Goal: Task Accomplishment & Management: Complete application form

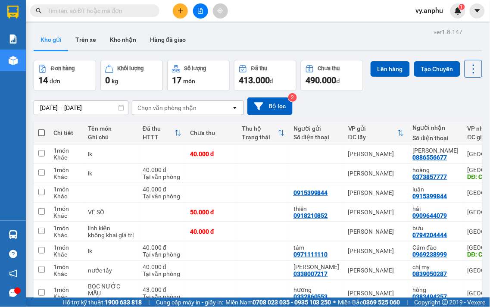
click at [115, 11] on input "text" at bounding box center [98, 10] width 102 height 9
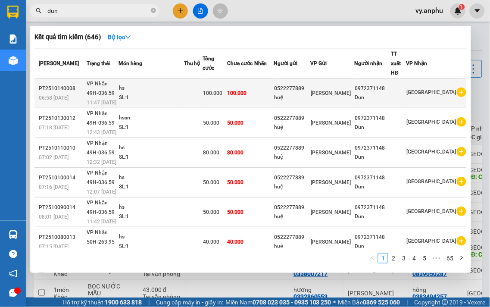
type input "dun"
click at [457, 95] on icon "plus-circle" at bounding box center [461, 91] width 9 height 9
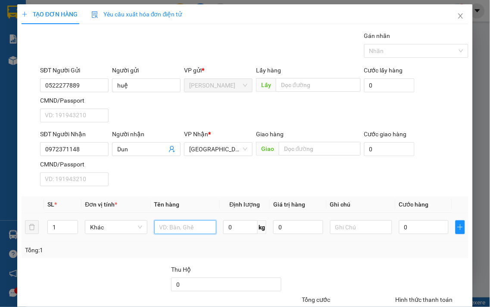
click at [175, 224] on input "text" at bounding box center [185, 227] width 62 height 14
type input "hs"
click at [434, 222] on input "0" at bounding box center [424, 227] width 50 height 14
type input "5"
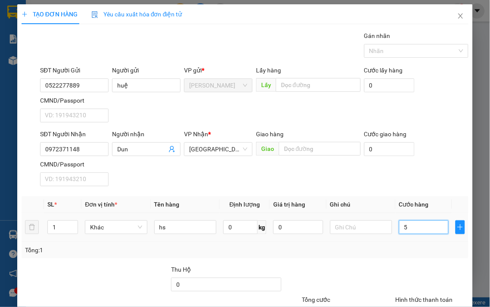
type input "5"
type input "50"
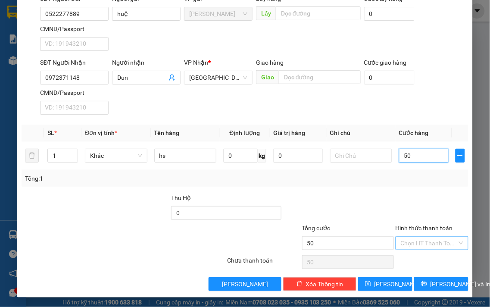
scroll to position [72, 0]
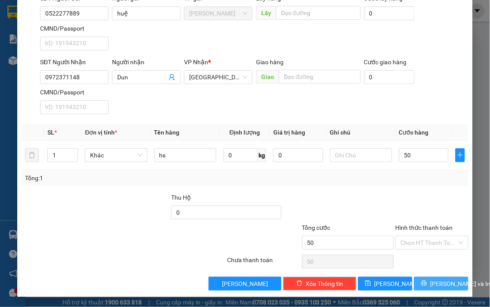
type input "50.000"
click at [438, 286] on span "[PERSON_NAME] và In" at bounding box center [460, 283] width 60 height 9
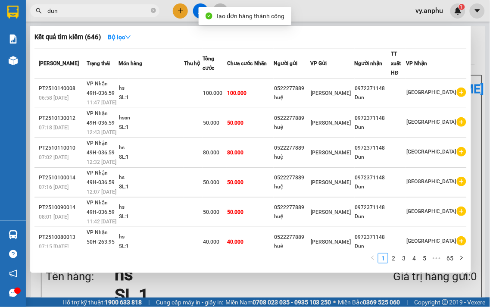
click at [271, 289] on div at bounding box center [245, 153] width 490 height 307
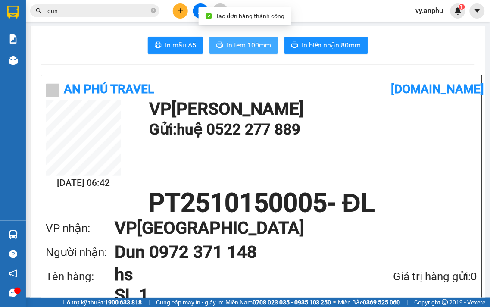
click at [261, 40] on span "In tem 100mm" at bounding box center [249, 45] width 44 height 11
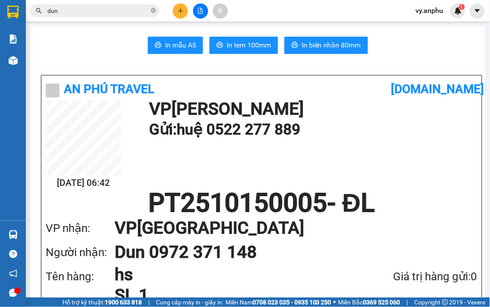
click at [70, 11] on input "dun" at bounding box center [98, 10] width 102 height 9
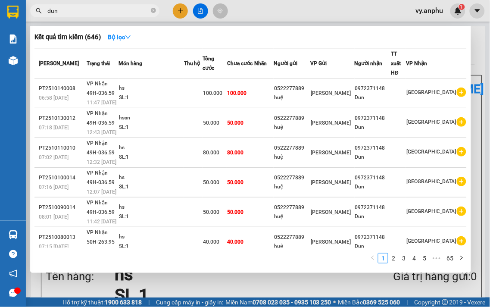
click at [70, 11] on input "dun" at bounding box center [98, 10] width 102 height 9
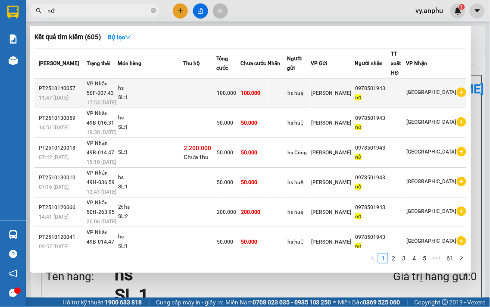
type input "nở"
click at [459, 94] on icon "plus-circle" at bounding box center [461, 91] width 9 height 9
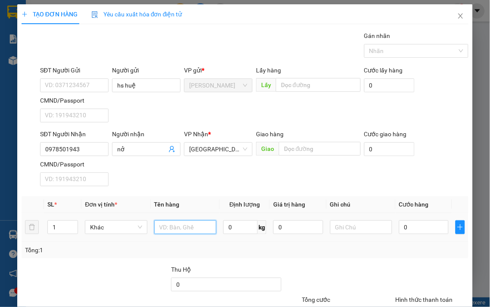
click at [189, 229] on input "text" at bounding box center [185, 227] width 62 height 14
type input "hs"
click at [426, 230] on input "0" at bounding box center [424, 227] width 50 height 14
type input "5"
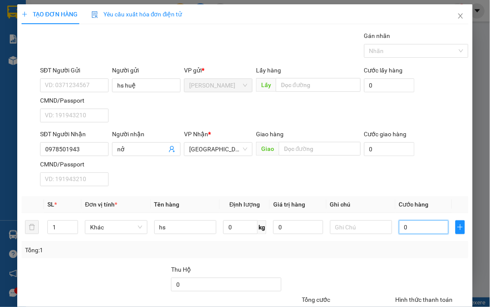
type input "5"
type input "50"
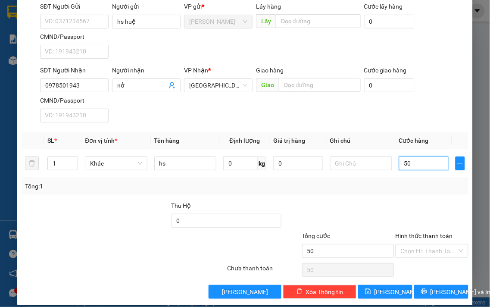
scroll to position [72, 0]
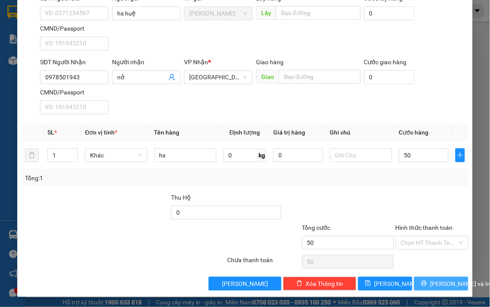
type input "50.000"
click at [434, 286] on span "[PERSON_NAME] và In" at bounding box center [460, 283] width 60 height 9
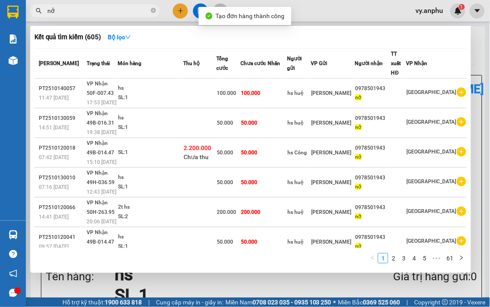
click at [290, 293] on div at bounding box center [245, 153] width 490 height 307
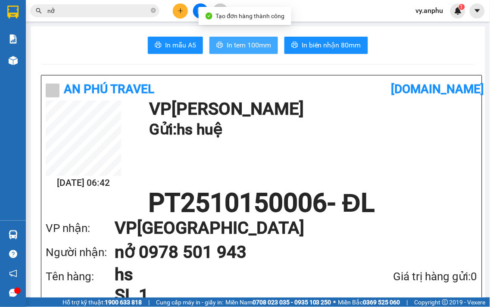
click at [259, 46] on span "In tem 100mm" at bounding box center [249, 45] width 44 height 11
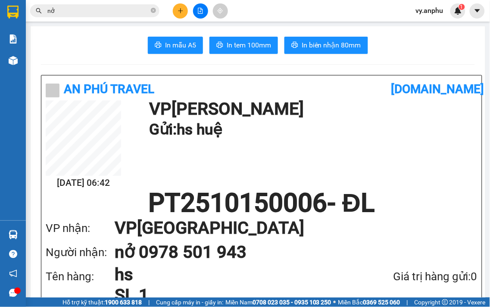
click at [173, 6] on div at bounding box center [200, 10] width 65 height 15
click at [175, 8] on button at bounding box center [180, 10] width 15 height 15
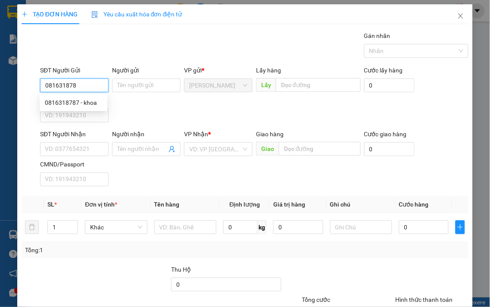
type input "0816318787"
click at [84, 109] on div "0816318787 - khoa" at bounding box center [74, 103] width 68 height 14
type input "khoa"
type input "0988958808"
type input "Huy"
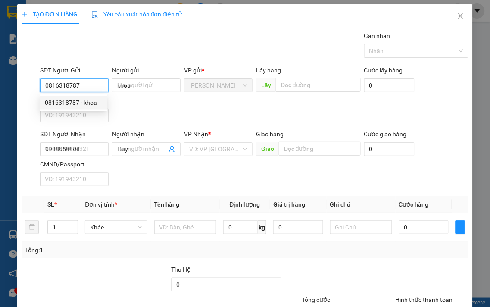
type input "30.000"
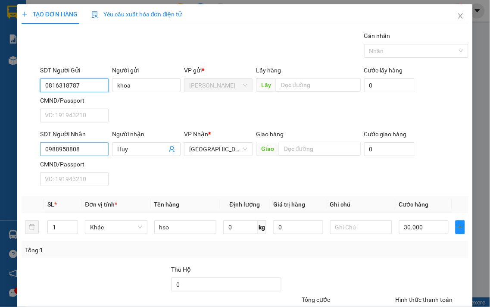
type input "0816318787"
click at [103, 148] on input "0988958808" at bounding box center [74, 149] width 68 height 14
type input "0902706577"
drag, startPoint x: 134, startPoint y: 146, endPoint x: 84, endPoint y: 151, distance: 50.2
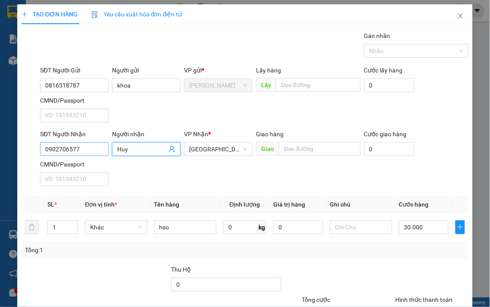
click at [84, 151] on div "SĐT Người Nhận 0902706577 Người nhận [PERSON_NAME] VP Nhận * Đà Lạt Giao hàng G…" at bounding box center [254, 159] width 432 height 60
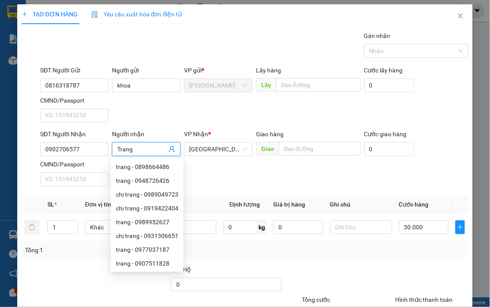
type input "Trang"
click at [423, 151] on div "SĐT Người Nhận 0902706577 Người nhận Trang VP Nhận * Đà Lạt Giao hàng Giao Cước…" at bounding box center [254, 159] width 432 height 60
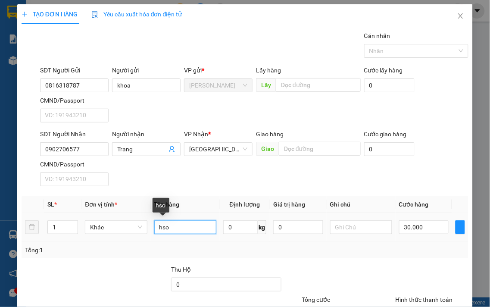
drag, startPoint x: 175, startPoint y: 230, endPoint x: 111, endPoint y: 239, distance: 64.3
click at [112, 239] on tr "1 Khác hso 0 kg 0 30.000" at bounding box center [245, 227] width 447 height 29
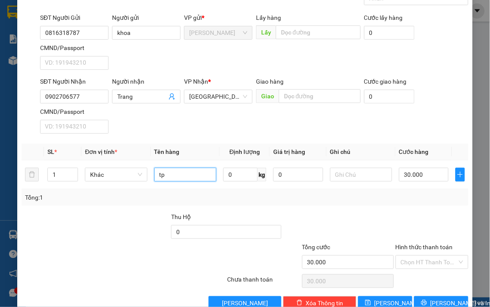
scroll to position [72, 0]
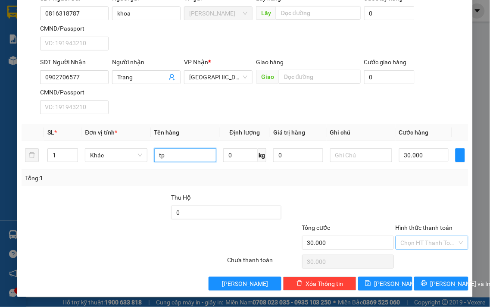
type input "tp"
click at [414, 245] on input "Hình thức thanh toán" at bounding box center [429, 242] width 57 height 13
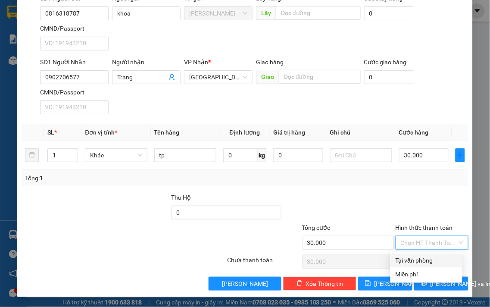
click at [410, 260] on div "Tại văn phòng" at bounding box center [426, 259] width 62 height 9
type input "0"
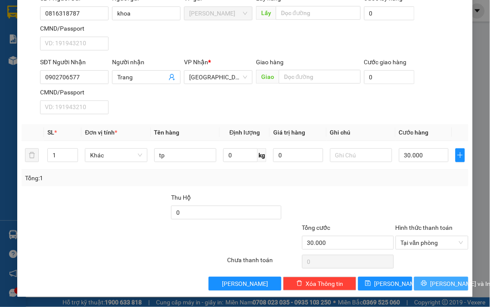
click at [421, 281] on icon "printer" at bounding box center [424, 283] width 6 height 6
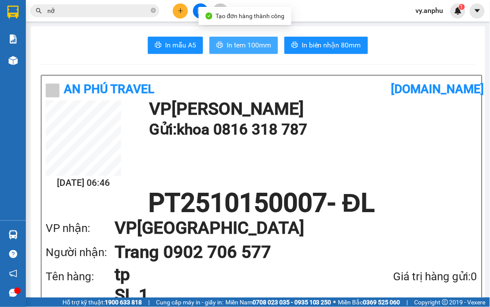
click at [260, 39] on button "In tem 100mm" at bounding box center [243, 45] width 68 height 17
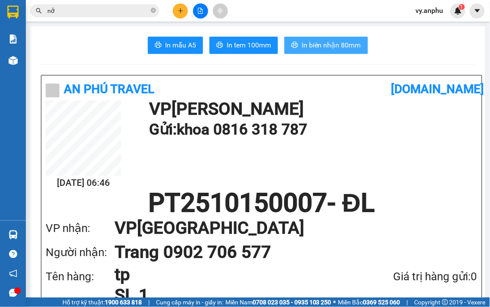
click at [330, 50] on span "In biên nhận 80mm" at bounding box center [331, 45] width 59 height 11
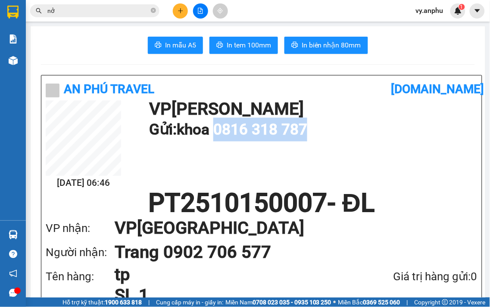
drag, startPoint x: 316, startPoint y: 130, endPoint x: 224, endPoint y: 128, distance: 91.3
click at [224, 128] on h1 "Gửi: khoa 0816 318 787" at bounding box center [311, 130] width 324 height 24
copy h1 "0816 318 787"
click at [178, 15] on button at bounding box center [180, 10] width 15 height 15
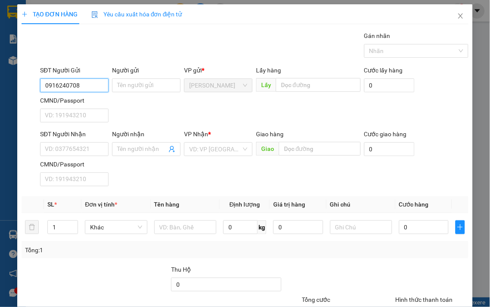
click at [82, 87] on input "0916240708" at bounding box center [74, 85] width 68 height 14
type input "0916240708"
click at [115, 89] on input "Người gửi" at bounding box center [146, 85] width 68 height 14
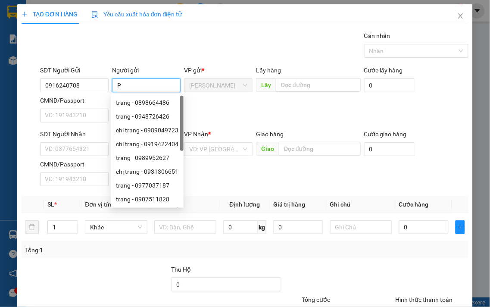
type input "P"
type input "Phước"
click at [85, 143] on input "SĐT Người Nhận" at bounding box center [74, 149] width 68 height 14
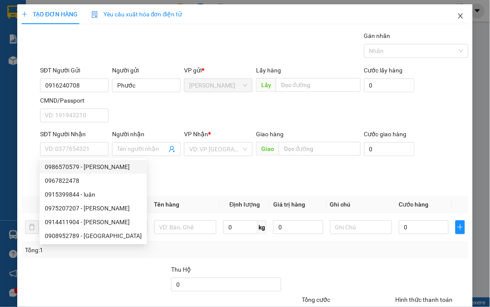
click at [457, 17] on icon "close" at bounding box center [460, 15] width 7 height 7
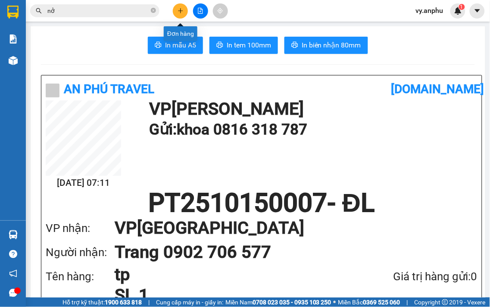
click at [178, 5] on button at bounding box center [180, 10] width 15 height 15
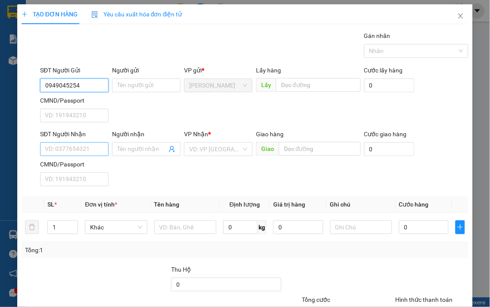
type input "0949045254"
click at [75, 152] on input "SĐT Người Nhận" at bounding box center [74, 149] width 68 height 14
type input "0946461718"
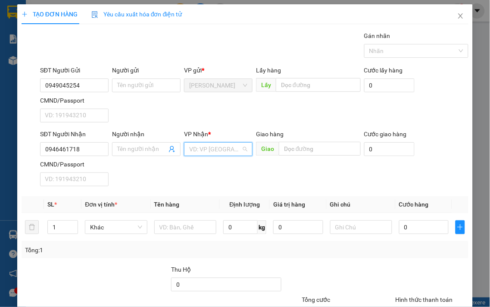
click at [207, 150] on input "search" at bounding box center [215, 149] width 52 height 13
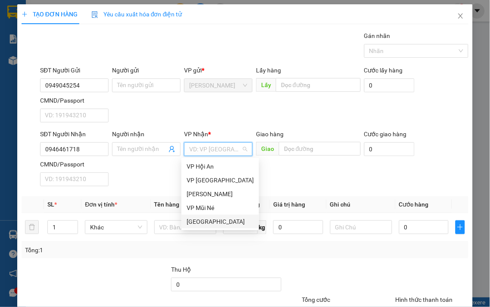
drag, startPoint x: 198, startPoint y: 223, endPoint x: 171, endPoint y: 222, distance: 26.7
click at [197, 222] on div "[GEOGRAPHIC_DATA]" at bounding box center [220, 221] width 67 height 9
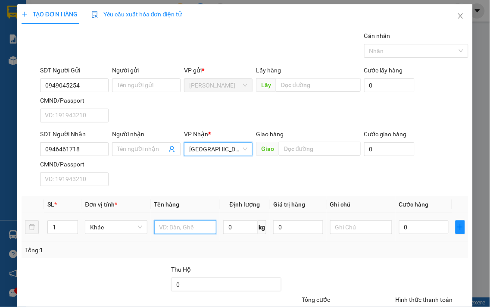
click at [171, 230] on input "text" at bounding box center [185, 227] width 62 height 14
type input "hso"
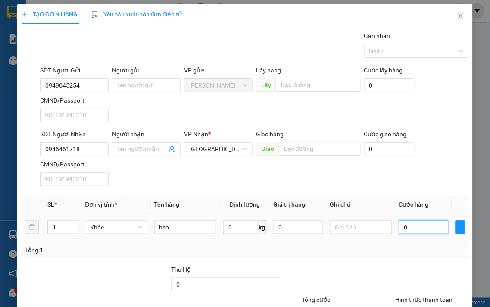
click at [419, 227] on input "0" at bounding box center [424, 227] width 50 height 14
type input "3"
type input "30"
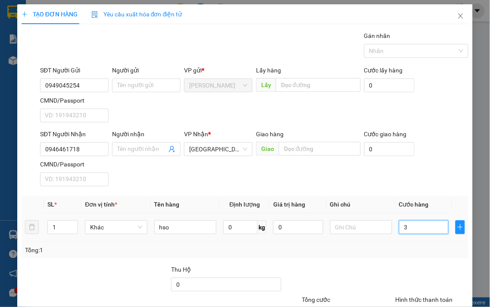
type input "30"
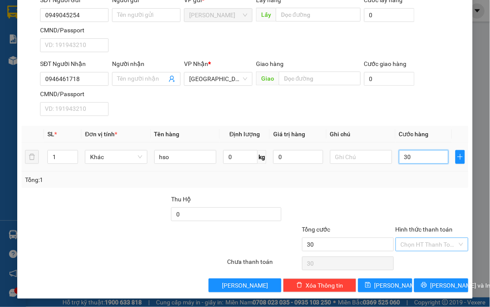
scroll to position [72, 0]
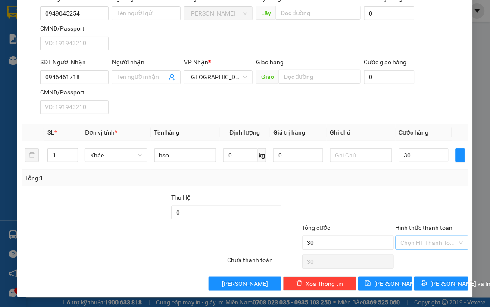
type input "30.000"
click at [423, 240] on input "Hình thức thanh toán" at bounding box center [429, 242] width 57 height 13
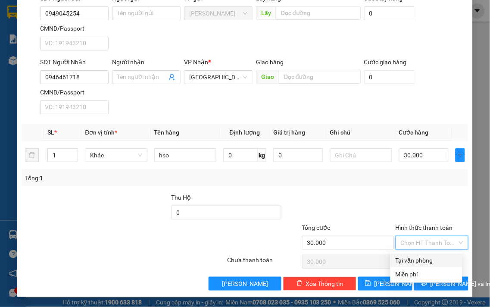
click at [419, 255] on div "Tại văn phòng" at bounding box center [426, 259] width 62 height 9
type input "0"
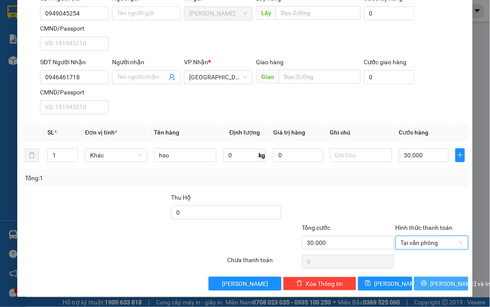
click at [432, 285] on span "[PERSON_NAME] và In" at bounding box center [460, 283] width 60 height 9
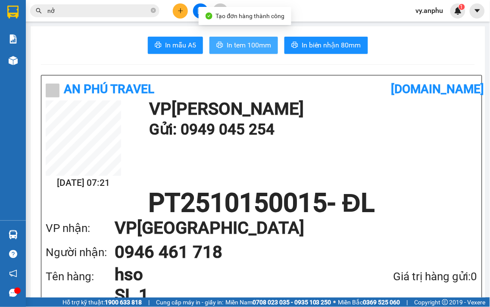
click at [256, 45] on span "In tem 100mm" at bounding box center [249, 45] width 44 height 11
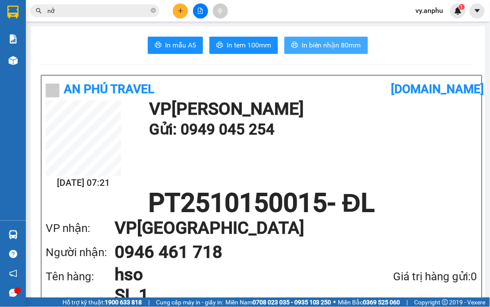
click at [305, 51] on button "In biên nhận 80mm" at bounding box center [326, 45] width 84 height 17
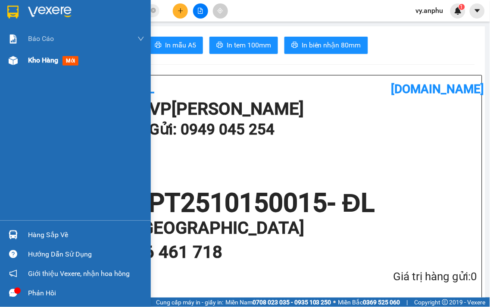
drag, startPoint x: 26, startPoint y: 56, endPoint x: 88, endPoint y: 59, distance: 62.1
click at [26, 56] on div "Kho hàng mới" at bounding box center [75, 61] width 151 height 22
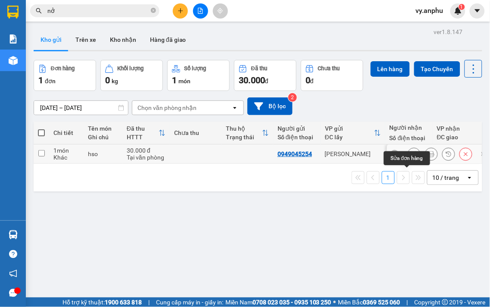
click at [411, 157] on icon at bounding box center [414, 154] width 6 height 6
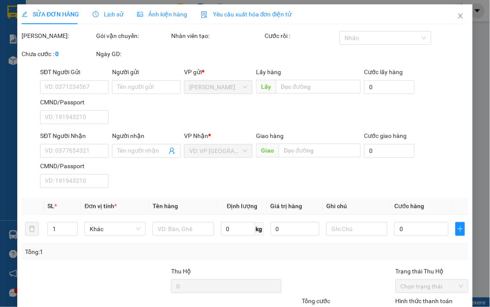
type input "0949045254"
type input "0946461718"
type input "30.000"
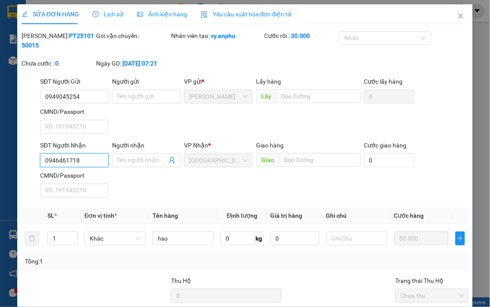
click at [62, 160] on input "0946461718" at bounding box center [74, 160] width 68 height 14
click at [69, 164] on input "09464561718" at bounding box center [74, 160] width 68 height 14
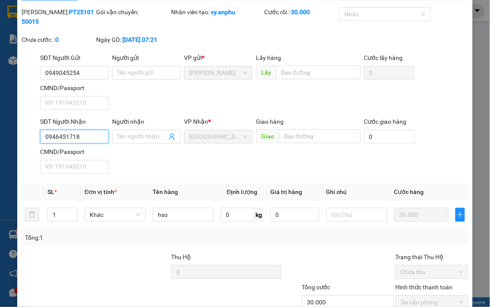
scroll to position [84, 0]
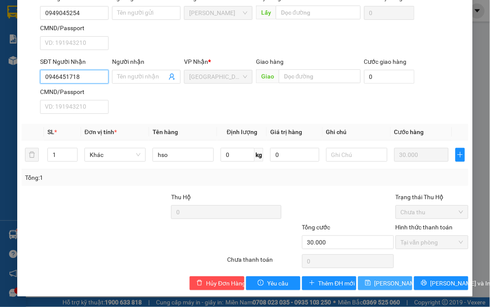
type input "0946451718"
drag, startPoint x: 393, startPoint y: 277, endPoint x: 392, endPoint y: 273, distance: 4.5
click at [392, 277] on button "[PERSON_NAME] thay đổi" at bounding box center [385, 283] width 54 height 14
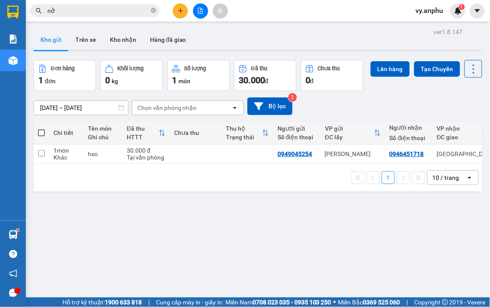
click at [42, 136] on span at bounding box center [41, 132] width 7 height 7
click at [41, 128] on input "checkbox" at bounding box center [41, 128] width 0 height 0
checkbox input "true"
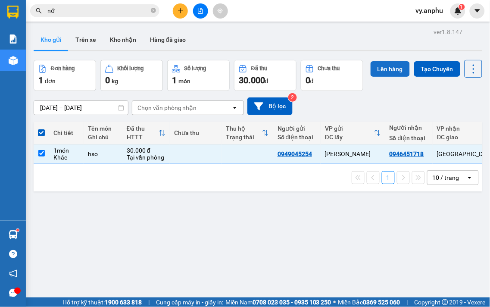
click at [370, 77] on button "Lên hàng" at bounding box center [389, 69] width 39 height 16
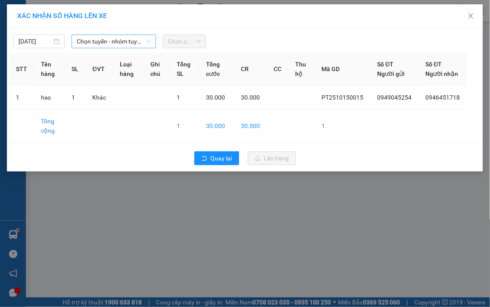
click at [120, 40] on span "Chọn tuyến - nhóm tuyến" at bounding box center [114, 41] width 74 height 13
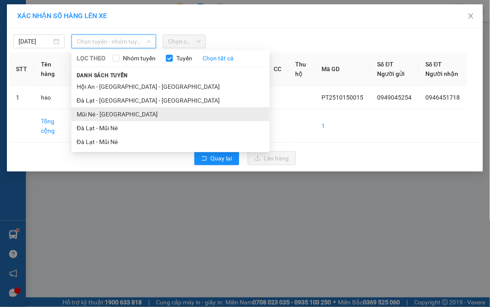
click at [109, 118] on li "Mũi Né - [GEOGRAPHIC_DATA]" at bounding box center [171, 114] width 198 height 14
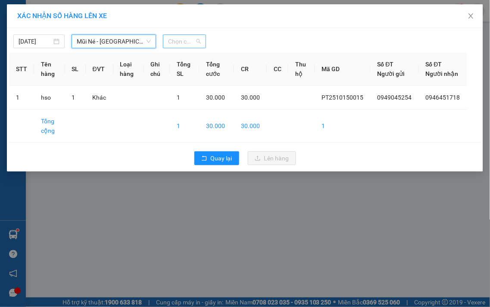
click at [188, 42] on span "Chọn chuyến" at bounding box center [184, 41] width 33 height 13
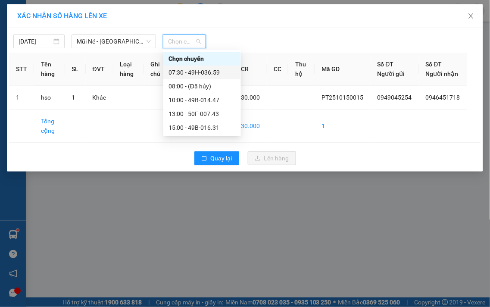
click at [188, 74] on div "07:30 - 49H-036.59" at bounding box center [201, 72] width 67 height 9
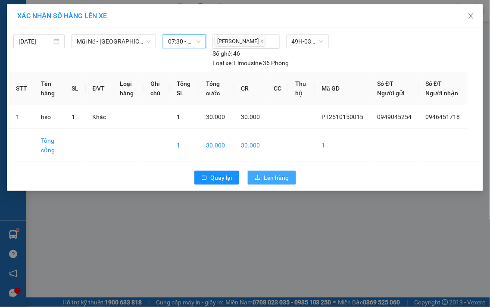
click at [293, 183] on button "Lên hàng" at bounding box center [272, 178] width 48 height 14
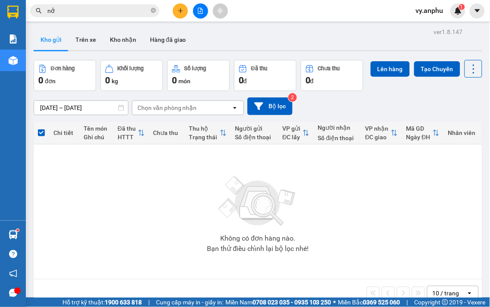
click at [175, 16] on button at bounding box center [180, 10] width 15 height 15
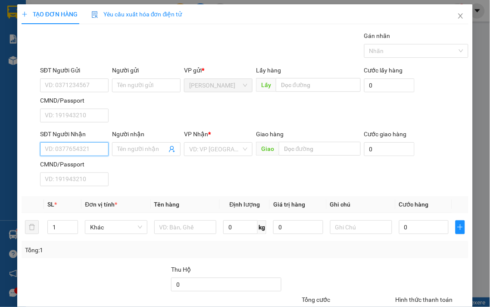
click at [87, 145] on input "SĐT Người Nhận" at bounding box center [74, 149] width 68 height 14
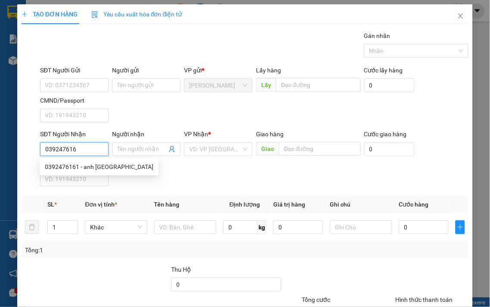
type input "0392476161"
click at [87, 164] on div "0392476161 - anh [GEOGRAPHIC_DATA]" at bounding box center [99, 166] width 109 height 9
type input "anh đức"
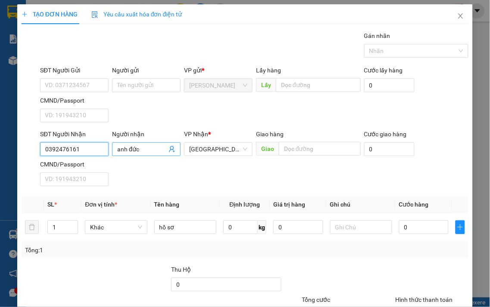
type input "0392476161"
click at [129, 149] on input "anh đức" at bounding box center [142, 148] width 50 height 9
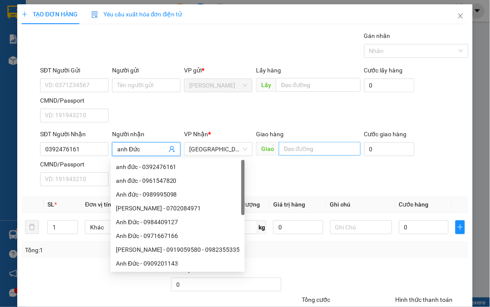
type input "anh Đức"
click at [306, 145] on input "text" at bounding box center [320, 149] width 82 height 14
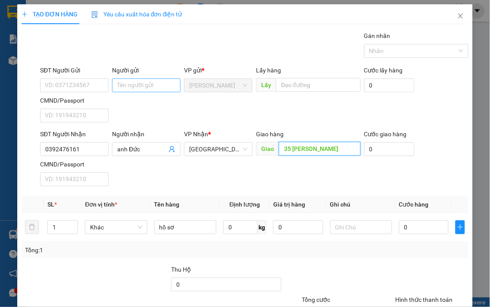
type input "35 [PERSON_NAME]"
click at [145, 87] on input "Người gửi" at bounding box center [146, 85] width 68 height 14
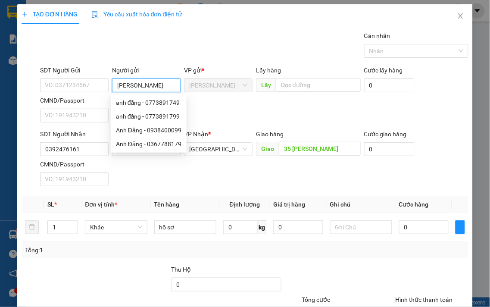
type input "[PERSON_NAME]"
click at [404, 261] on div "Transit Pickup Surcharge Ids Transit Deliver Surcharge Ids Transit Deliver Surc…" at bounding box center [245, 196] width 447 height 331
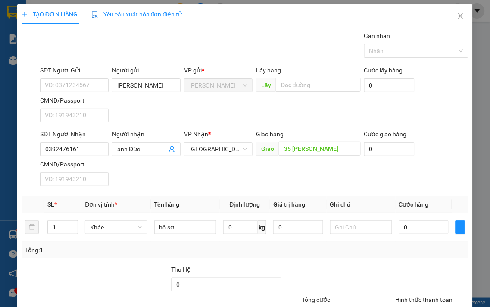
click at [404, 248] on div "Tổng: 1" at bounding box center [245, 249] width 440 height 9
click at [415, 231] on input "0" at bounding box center [424, 227] width 50 height 14
click at [410, 256] on div "Tổng: 1" at bounding box center [245, 250] width 447 height 16
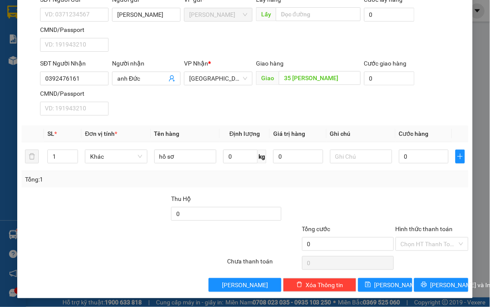
scroll to position [72, 0]
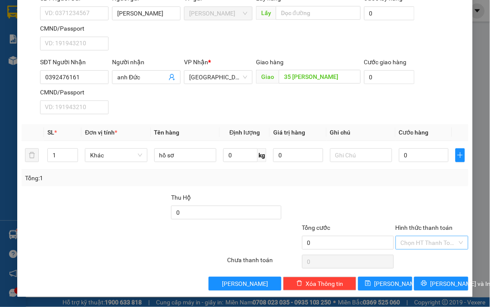
click at [412, 247] on input "Hình thức thanh toán" at bounding box center [429, 242] width 57 height 13
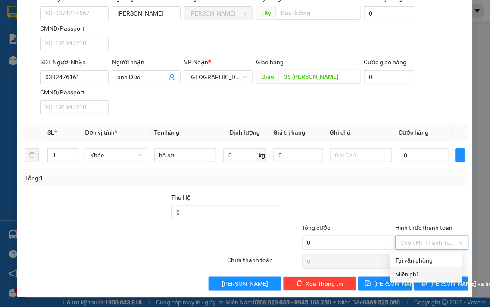
click at [412, 272] on div "Miễn phí" at bounding box center [426, 273] width 62 height 9
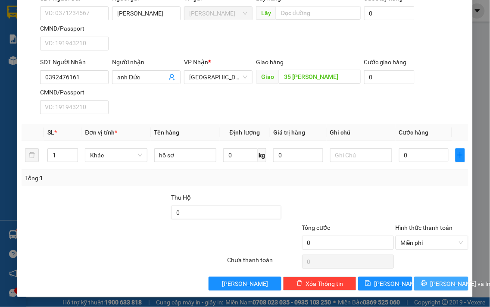
click at [425, 286] on button "[PERSON_NAME] và In" at bounding box center [441, 284] width 54 height 14
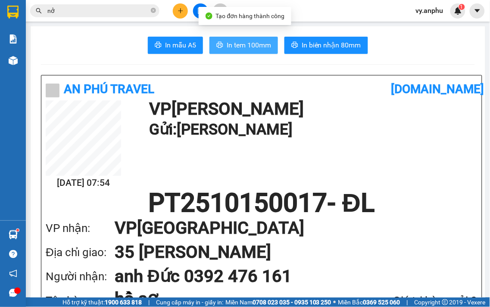
click at [261, 46] on span "In tem 100mm" at bounding box center [249, 45] width 44 height 11
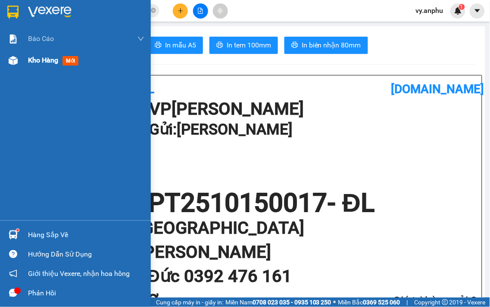
click at [22, 59] on div "Kho hàng mới" at bounding box center [75, 61] width 151 height 22
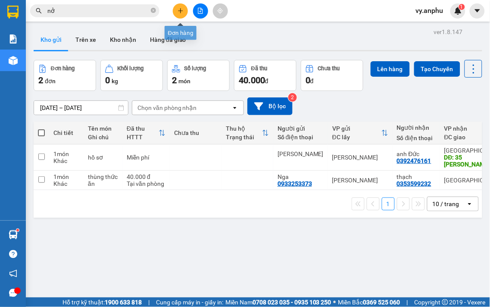
click at [175, 14] on button at bounding box center [180, 10] width 15 height 15
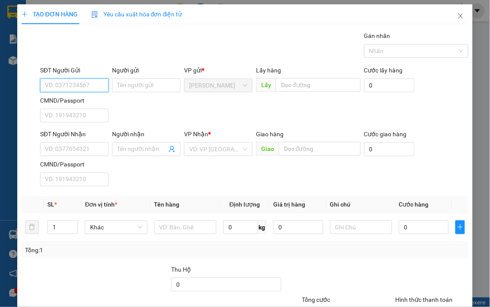
click at [103, 90] on input "SĐT Người Gửi" at bounding box center [74, 85] width 68 height 14
type input "0867897577"
click at [89, 100] on div "0867897577 - hằng" at bounding box center [73, 102] width 57 height 9
type input "hằng"
type input "0931286652"
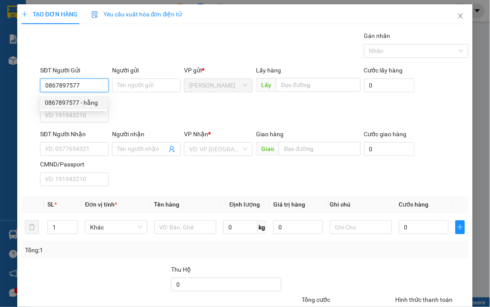
type input "cv đức trọng"
type input "180.000"
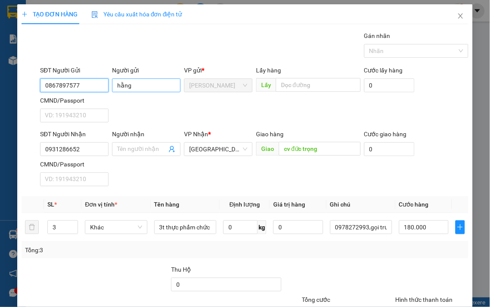
type input "0867897577"
click at [118, 88] on input "hằng" at bounding box center [146, 85] width 68 height 14
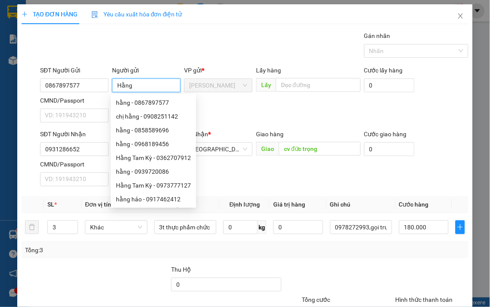
type input "Hằng"
click at [104, 61] on div "Gán nhãn Nhãn" at bounding box center [254, 46] width 432 height 30
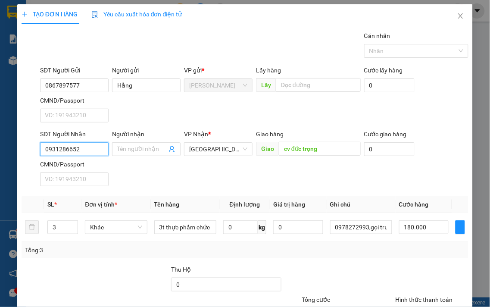
click at [93, 148] on input "0931286652" at bounding box center [74, 149] width 68 height 14
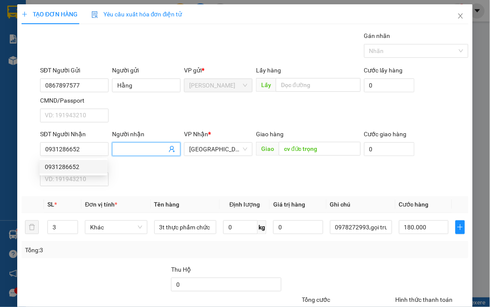
click at [141, 154] on span at bounding box center [146, 149] width 68 height 14
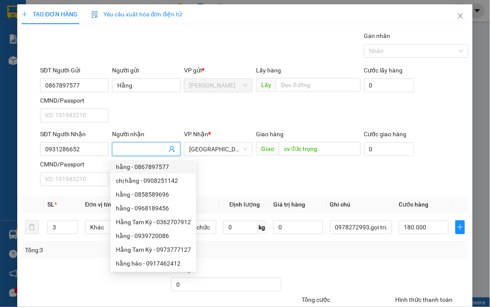
click at [315, 268] on div at bounding box center [338, 279] width 112 height 30
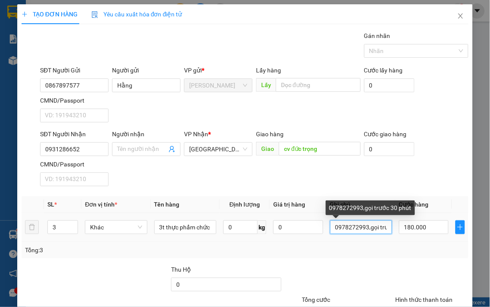
click at [353, 229] on input "0978272993,gọi trước 30 phút" at bounding box center [361, 227] width 62 height 14
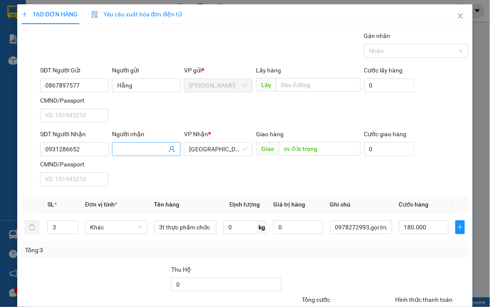
click at [140, 152] on input "Người nhận" at bounding box center [142, 148] width 50 height 9
type input "Tit's house"
click at [345, 171] on div "SĐT Người Nhận 0931286652 Người nhận Tit's house Tit's house VP Nhận * Đà Lạt G…" at bounding box center [254, 159] width 432 height 60
click at [420, 229] on input "180.000" at bounding box center [424, 227] width 50 height 14
click at [31, 225] on tr "3 Khác 3t thực phẩm chức năng 0 kg 0 0978272993,gọi trước 30 phút 180.000" at bounding box center [245, 227] width 447 height 29
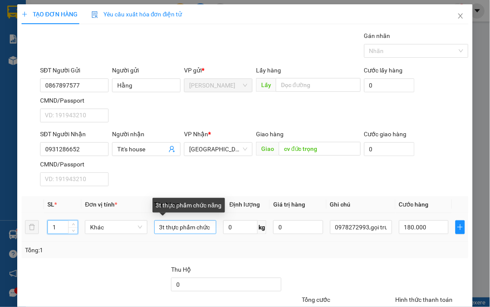
type input "1"
drag, startPoint x: 162, startPoint y: 228, endPoint x: 108, endPoint y: 234, distance: 54.1
click at [108, 234] on tr "1 Khác 3t thực phẩm chức năng 0 kg 0 0978272993,gọi trước 30 phút 180.000" at bounding box center [245, 227] width 447 height 29
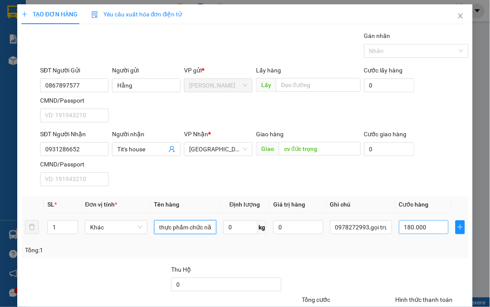
type input "thực phẩm chức năng"
click at [428, 224] on input "180.000" at bounding box center [424, 227] width 50 height 14
type input "8"
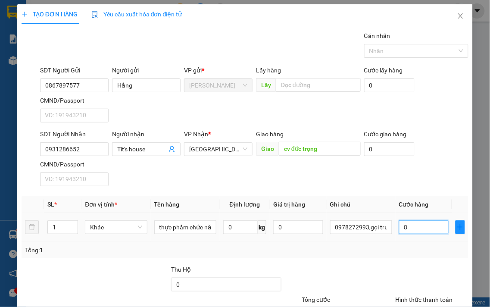
type input "80"
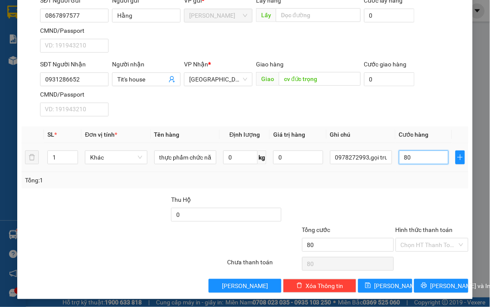
scroll to position [72, 0]
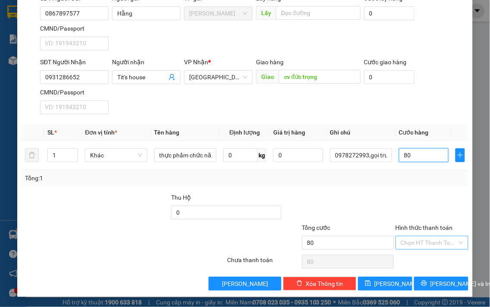
click at [430, 249] on div "Chọn HT Thanh Toán" at bounding box center [431, 243] width 73 height 14
type input "80"
type input "80.000"
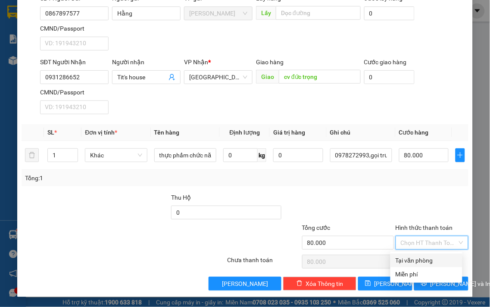
drag, startPoint x: 429, startPoint y: 256, endPoint x: 429, endPoint y: 267, distance: 11.2
click at [429, 257] on div "Tại văn phòng" at bounding box center [426, 259] width 62 height 9
type input "0"
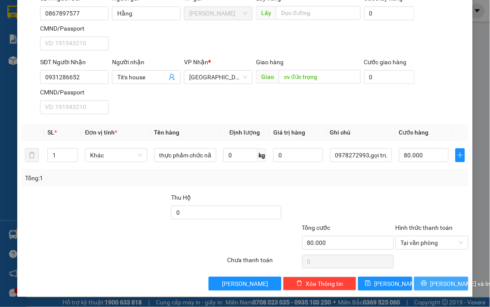
click at [428, 278] on button "[PERSON_NAME] và In" at bounding box center [441, 284] width 54 height 14
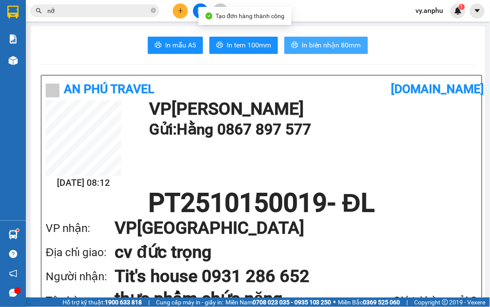
click at [321, 44] on span "In biên nhận 80mm" at bounding box center [331, 45] width 59 height 11
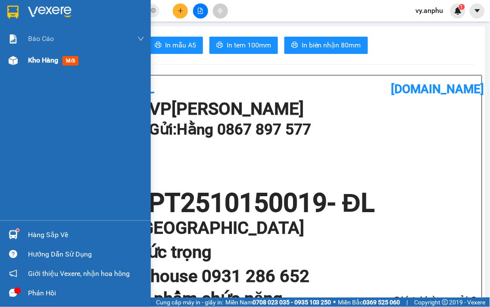
click at [35, 62] on span "Kho hàng" at bounding box center [43, 60] width 30 height 8
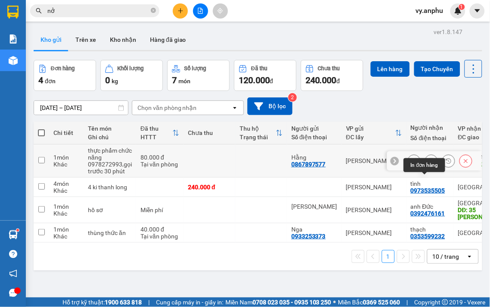
click at [425, 168] on button at bounding box center [431, 160] width 12 height 15
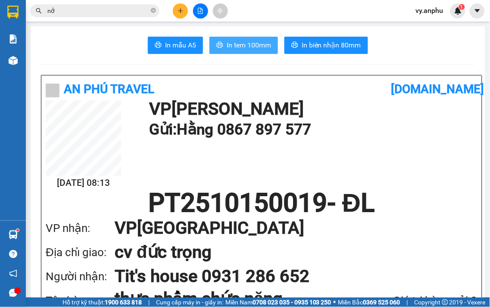
click at [256, 42] on span "In tem 100mm" at bounding box center [249, 45] width 44 height 11
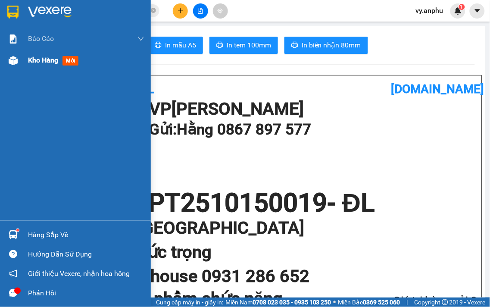
click at [56, 62] on span "Kho hàng" at bounding box center [43, 60] width 30 height 8
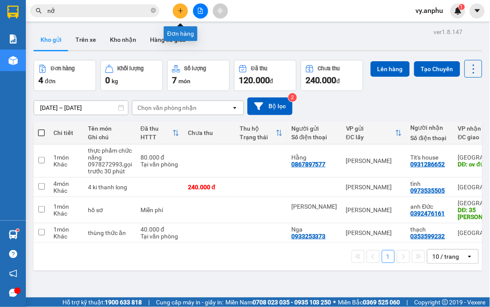
click at [185, 10] on button at bounding box center [180, 10] width 15 height 15
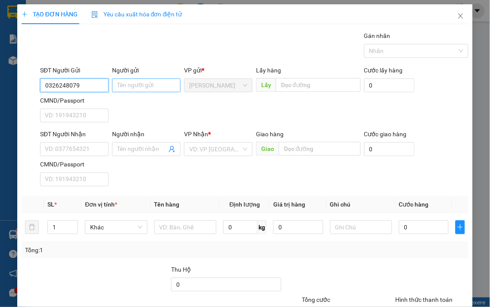
type input "0326248079"
click at [133, 84] on input "Người gửi" at bounding box center [146, 85] width 68 height 14
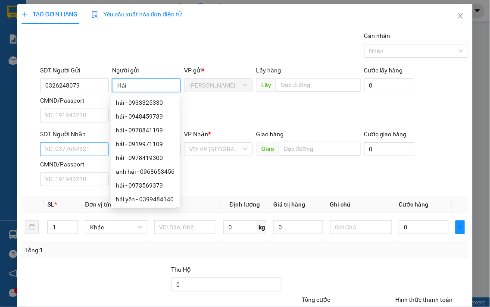
type input "Hải"
click at [72, 146] on input "SĐT Người Nhận" at bounding box center [74, 149] width 68 height 14
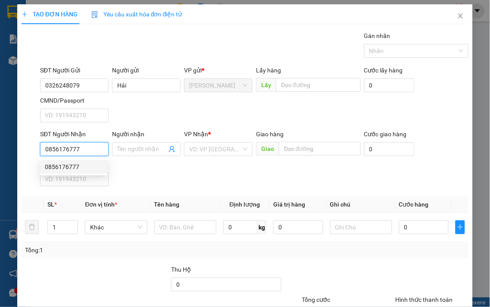
type input "0856176777"
click at [128, 141] on div "Người nhận" at bounding box center [146, 135] width 68 height 13
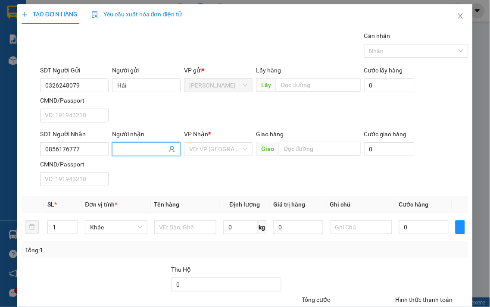
click at [127, 154] on span at bounding box center [146, 149] width 68 height 14
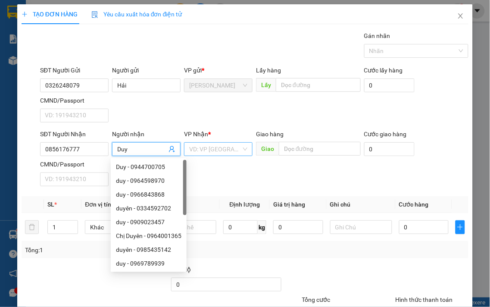
type input "Duy"
click at [223, 151] on input "search" at bounding box center [215, 149] width 52 height 13
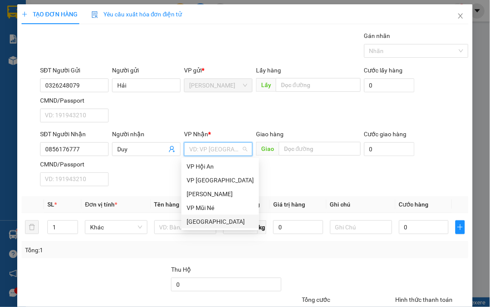
click at [204, 222] on div "[GEOGRAPHIC_DATA]" at bounding box center [220, 221] width 67 height 9
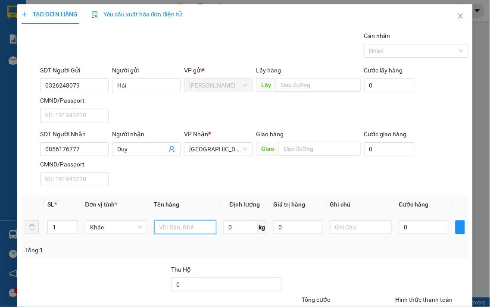
click at [171, 227] on input "text" at bounding box center [185, 227] width 62 height 14
type input "quần áo"
click at [407, 220] on div "0" at bounding box center [424, 226] width 50 height 17
click at [408, 231] on input "0" at bounding box center [424, 227] width 50 height 14
type input "3"
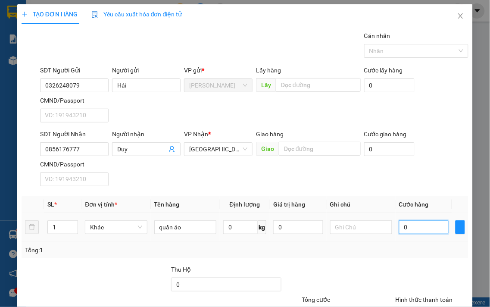
type input "3"
type input "30"
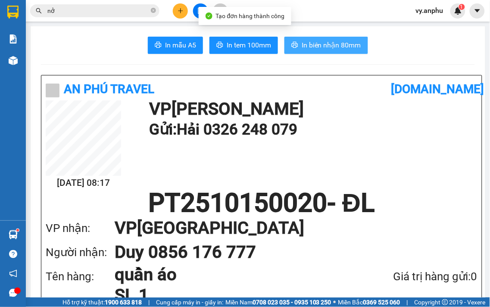
click at [320, 43] on span "In biên nhận 80mm" at bounding box center [331, 45] width 59 height 11
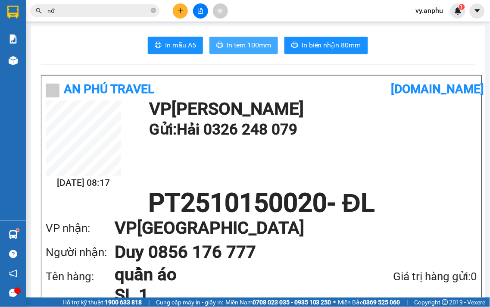
click at [257, 50] on span "In tem 100mm" at bounding box center [249, 45] width 44 height 11
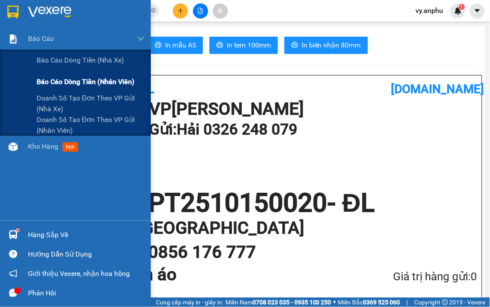
click at [65, 78] on span "Báo cáo dòng tiền (nhân viên)" at bounding box center [86, 81] width 98 height 11
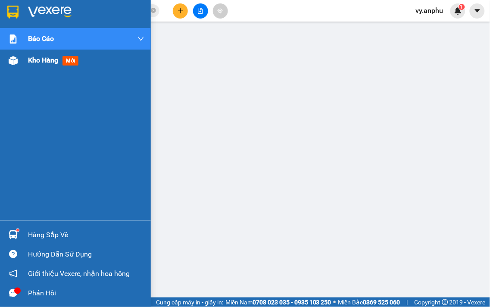
click at [29, 59] on span "Kho hàng" at bounding box center [43, 60] width 30 height 8
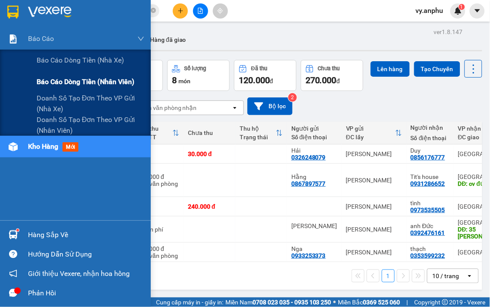
click at [58, 75] on div "Báo cáo dòng tiền (nhân viên)" at bounding box center [91, 82] width 108 height 22
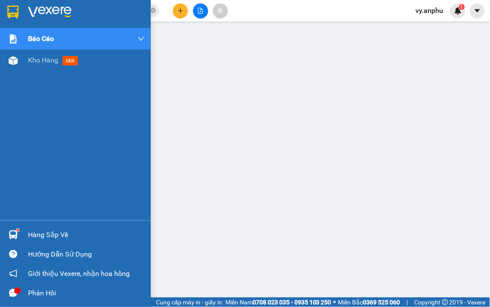
drag, startPoint x: 59, startPoint y: 61, endPoint x: 73, endPoint y: 8, distance: 54.9
click at [59, 59] on div "Kho hàng mới" at bounding box center [54, 60] width 53 height 11
